Goal: Task Accomplishment & Management: Manage account settings

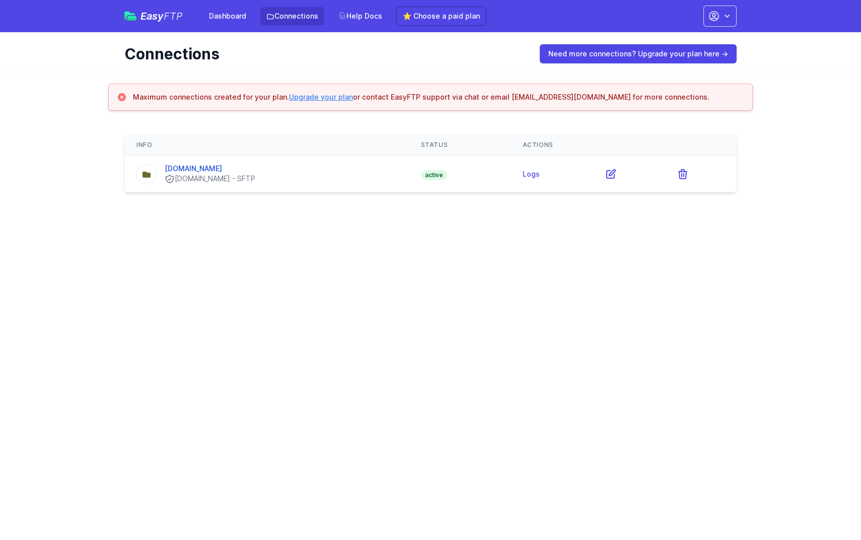
click at [189, 160] on td "alexanderkarl.com ssh.alexanderkarl.com - SFTP" at bounding box center [266, 174] width 284 height 37
click at [190, 164] on link "[DOMAIN_NAME]" at bounding box center [193, 168] width 57 height 9
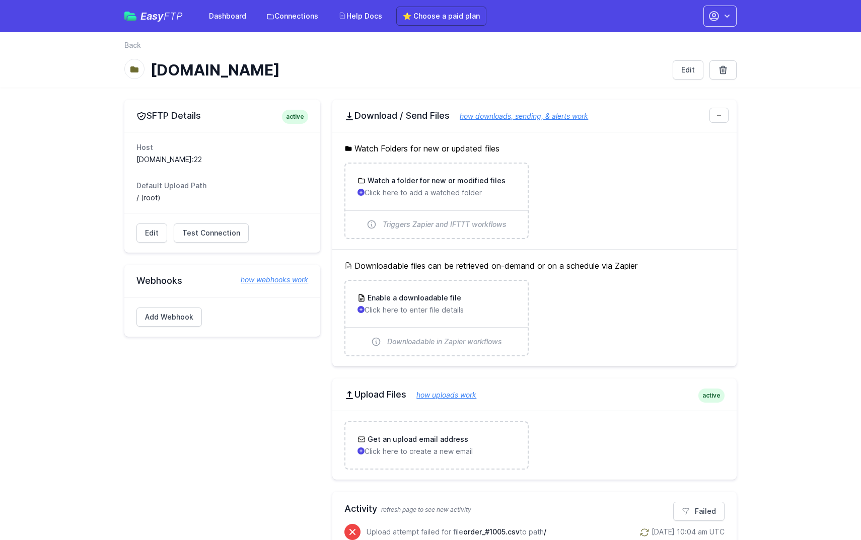
click at [441, 67] on h1 "[DOMAIN_NAME]" at bounding box center [408, 70] width 514 height 18
click at [196, 236] on span "Test Connection" at bounding box center [211, 233] width 58 height 10
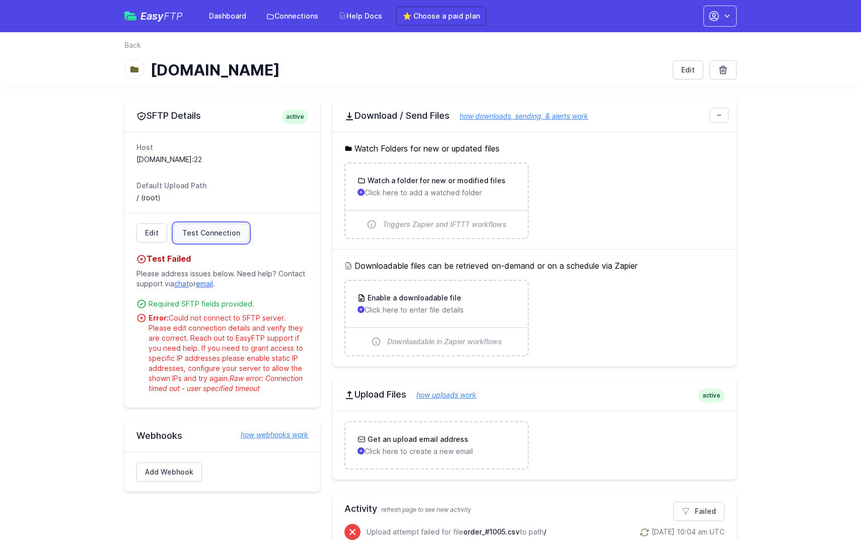
click at [196, 236] on span "Test Connection" at bounding box center [211, 233] width 58 height 10
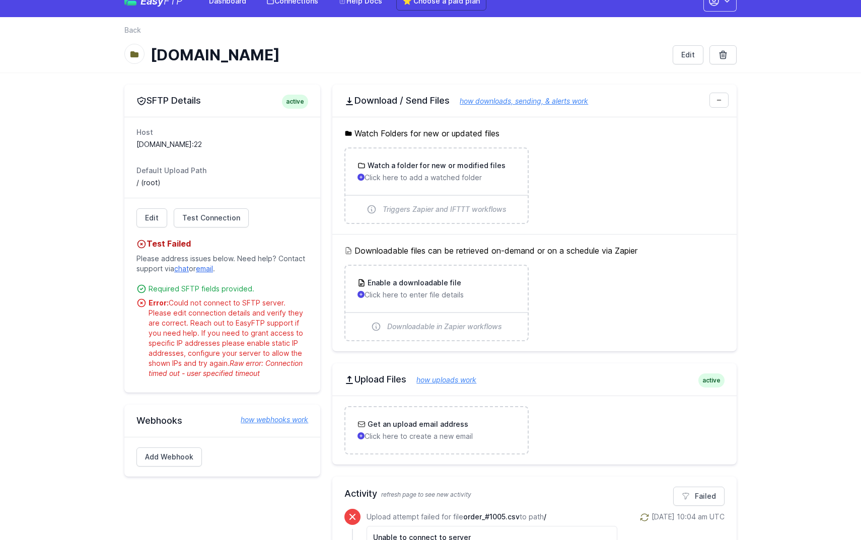
scroll to position [16, 0]
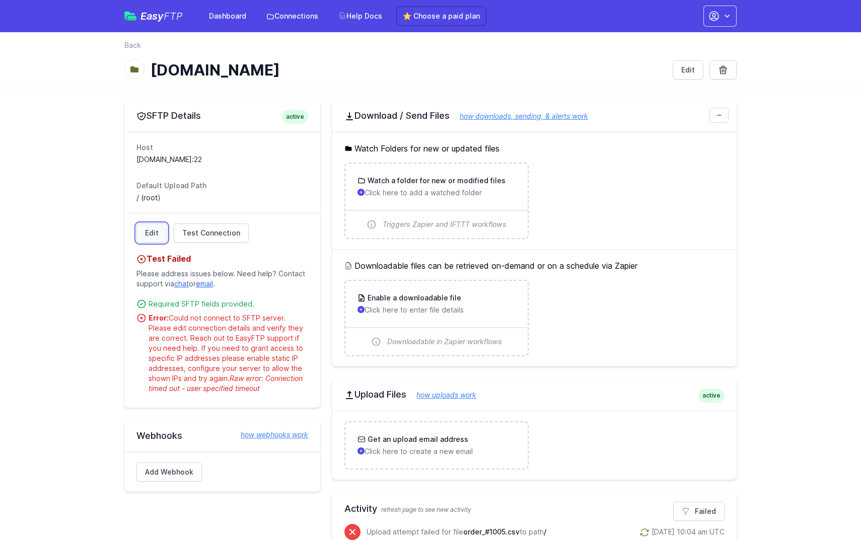
click at [149, 236] on link "Edit" at bounding box center [151, 233] width 31 height 19
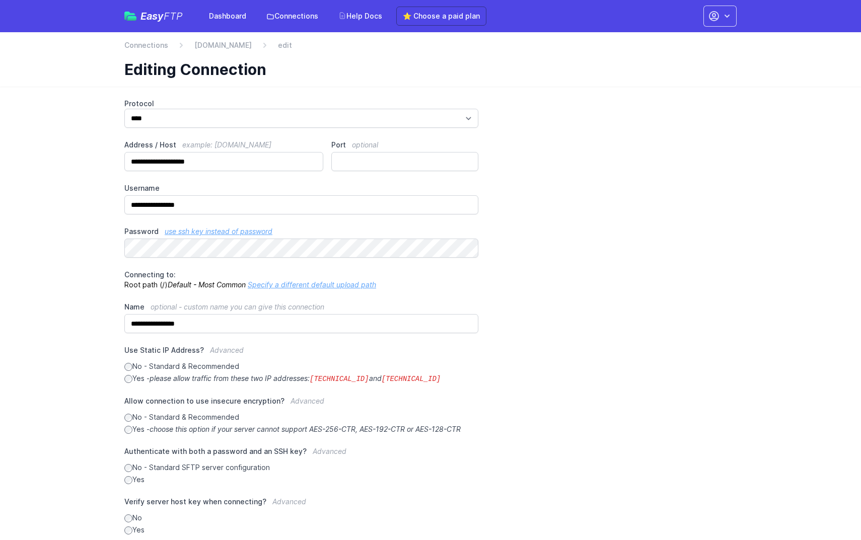
click at [556, 269] on div "**********" at bounding box center [430, 317] width 612 height 437
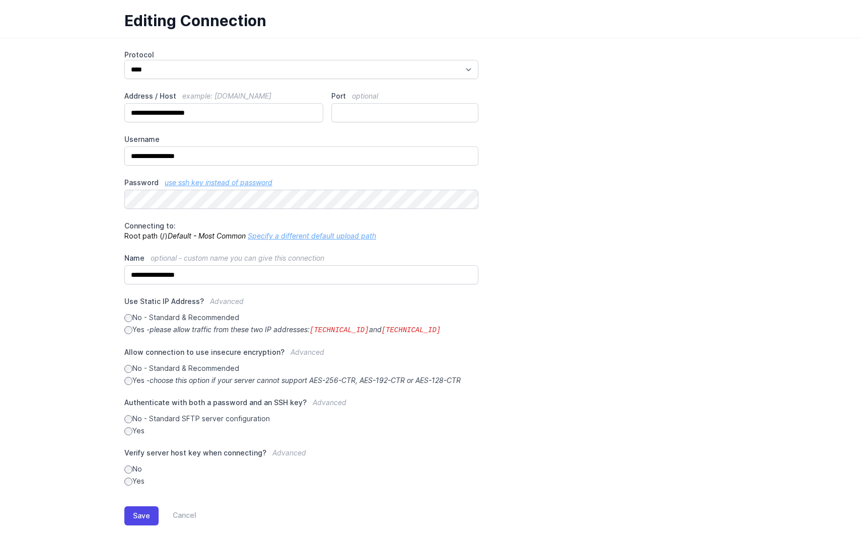
scroll to position [62, 0]
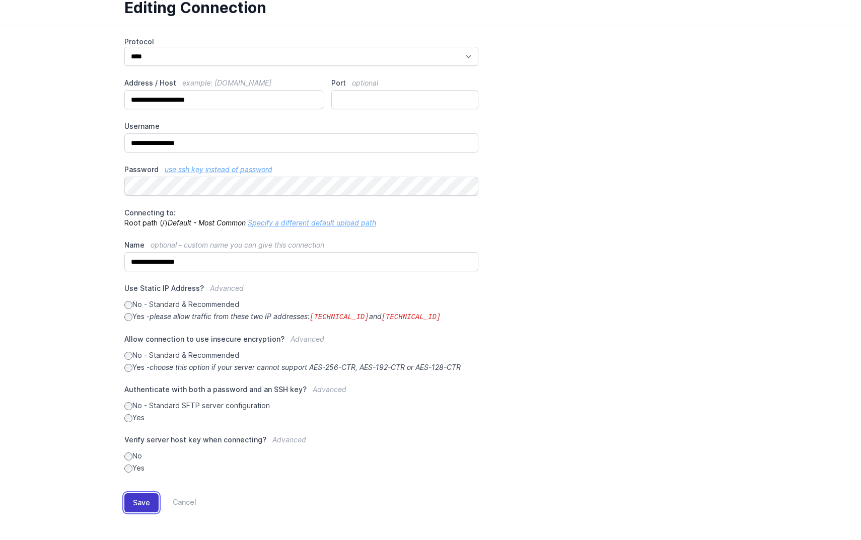
click at [144, 505] on button "Save" at bounding box center [141, 502] width 34 height 19
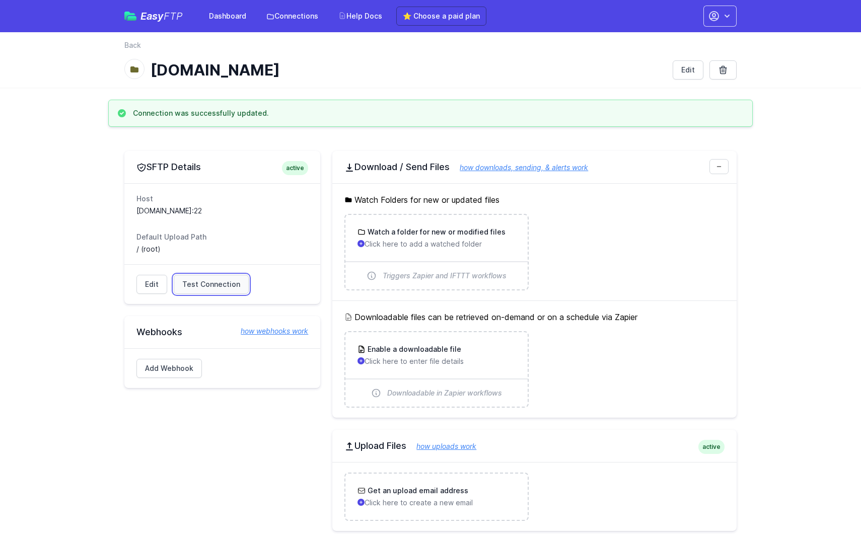
click at [212, 283] on span "Test Connection" at bounding box center [211, 284] width 58 height 10
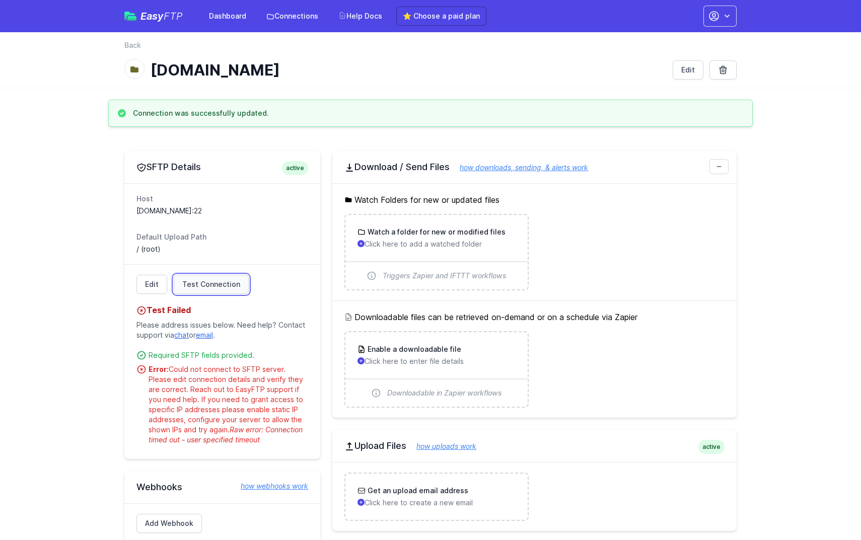
click at [212, 283] on span "Test Connection" at bounding box center [211, 284] width 58 height 10
click at [191, 280] on span "Test Connection" at bounding box center [211, 284] width 58 height 10
click at [199, 286] on span "Test Connection" at bounding box center [211, 284] width 58 height 10
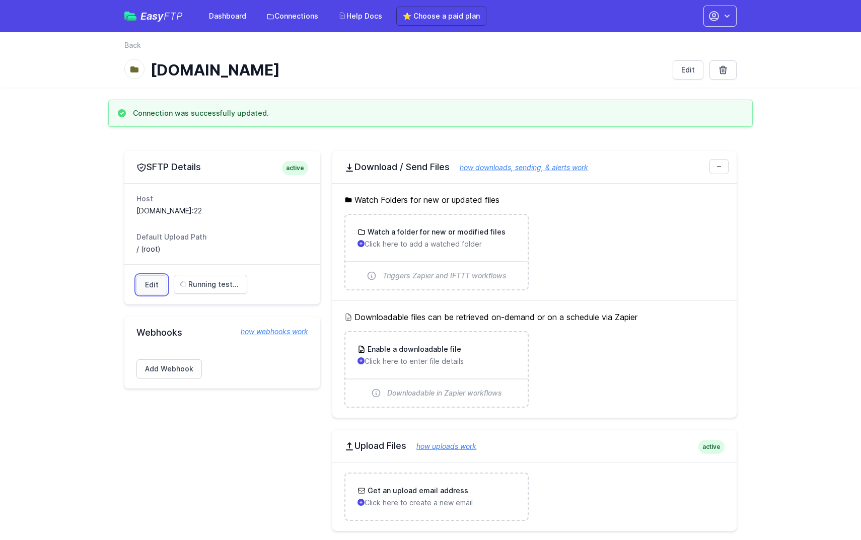
click at [155, 286] on link "Edit" at bounding box center [151, 284] width 31 height 19
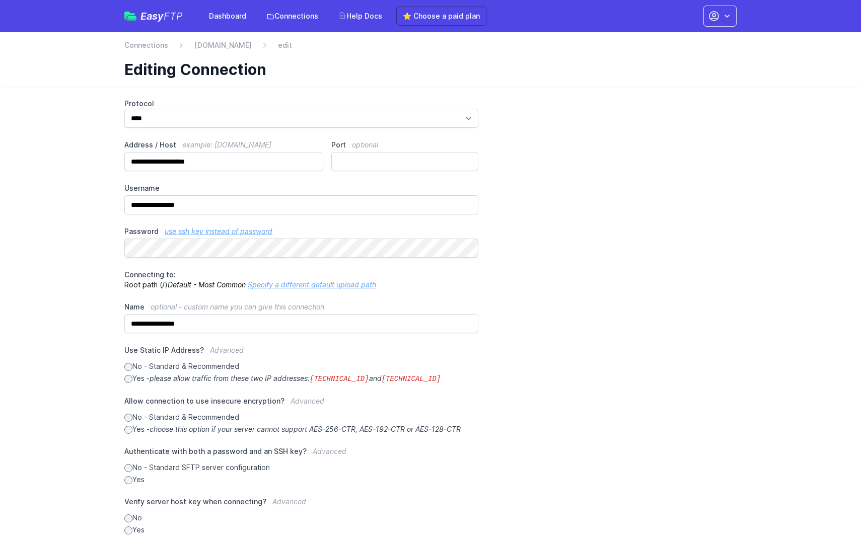
click at [622, 397] on div "**********" at bounding box center [430, 317] width 612 height 437
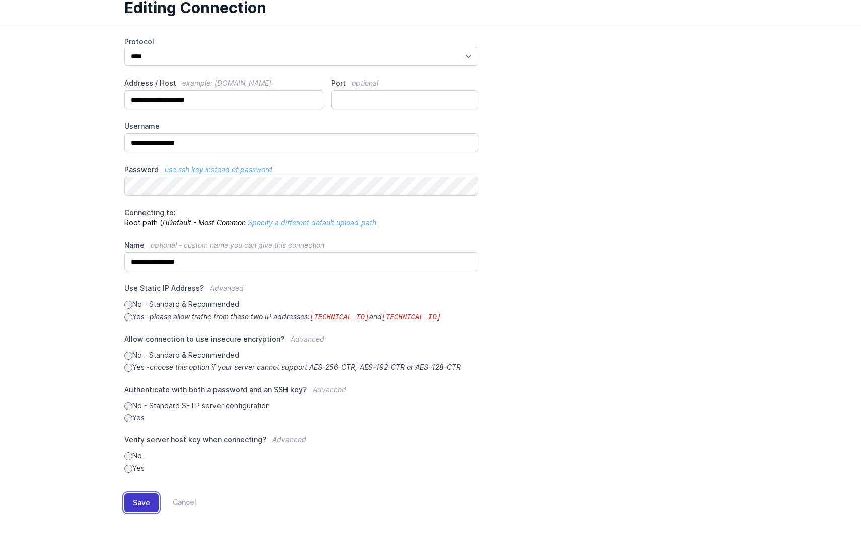
click at [144, 504] on button "Save" at bounding box center [141, 502] width 34 height 19
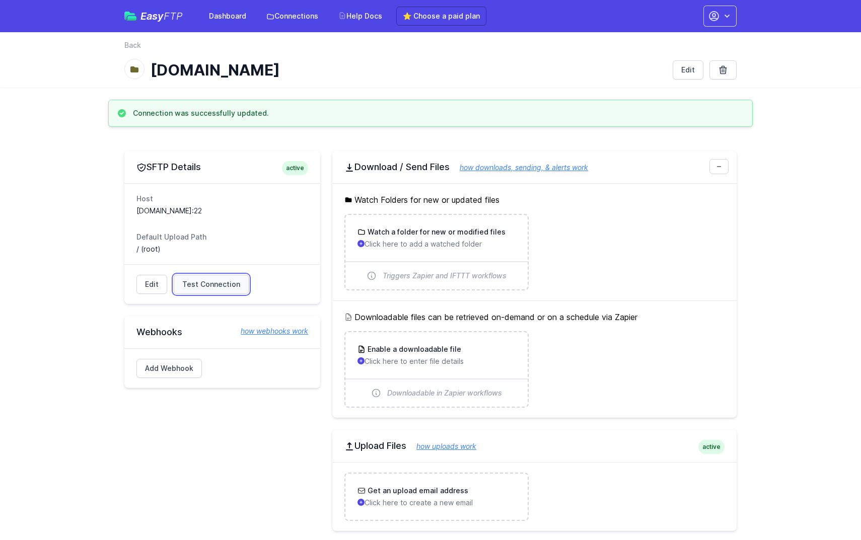
click at [199, 277] on link "Test Connection" at bounding box center [211, 284] width 75 height 19
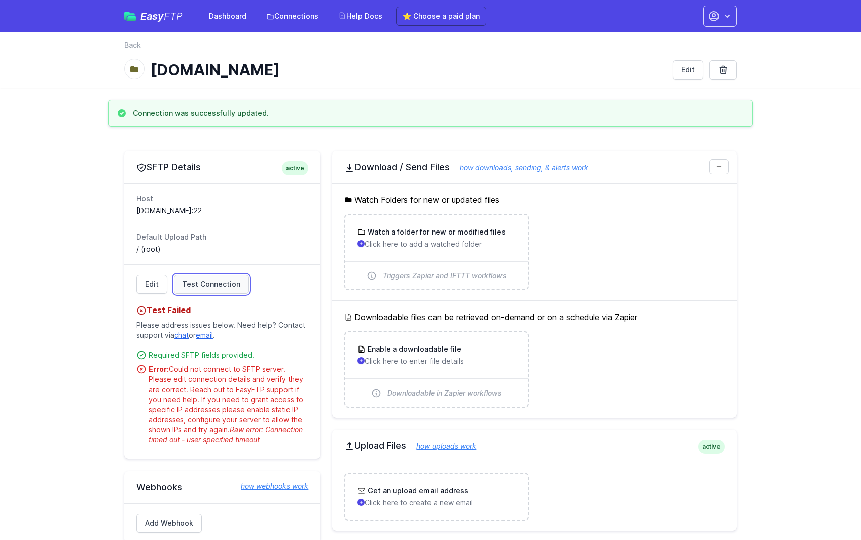
click at [199, 280] on span "Test Connection" at bounding box center [211, 284] width 58 height 10
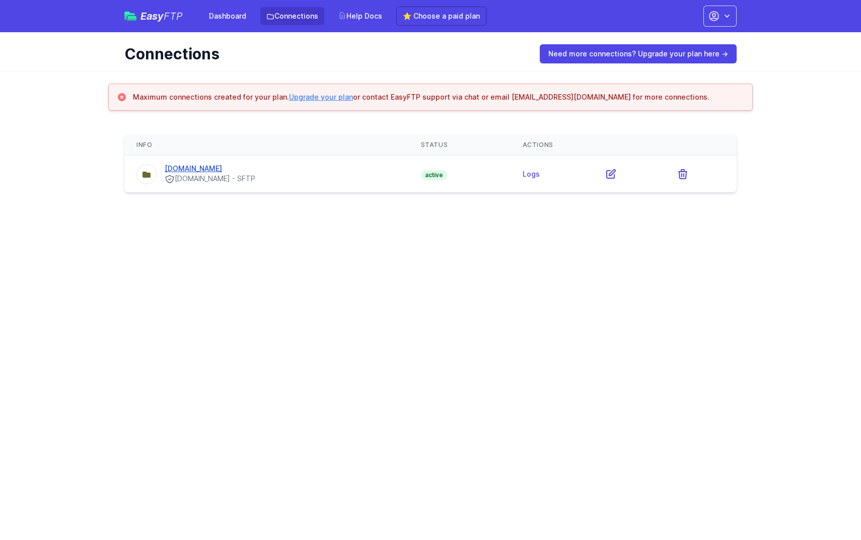
click at [204, 168] on link "[DOMAIN_NAME]" at bounding box center [193, 168] width 57 height 9
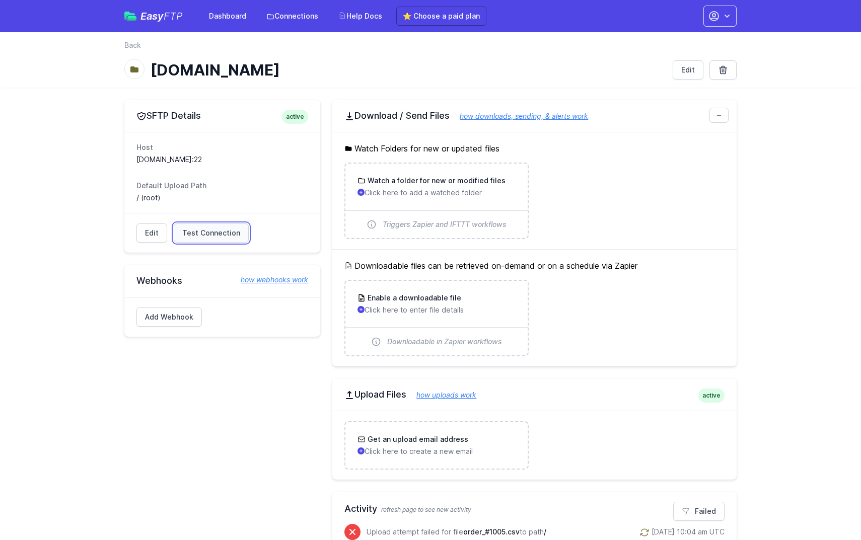
click at [218, 238] on link "Test Connection" at bounding box center [211, 233] width 75 height 19
